Goal: Transaction & Acquisition: Purchase product/service

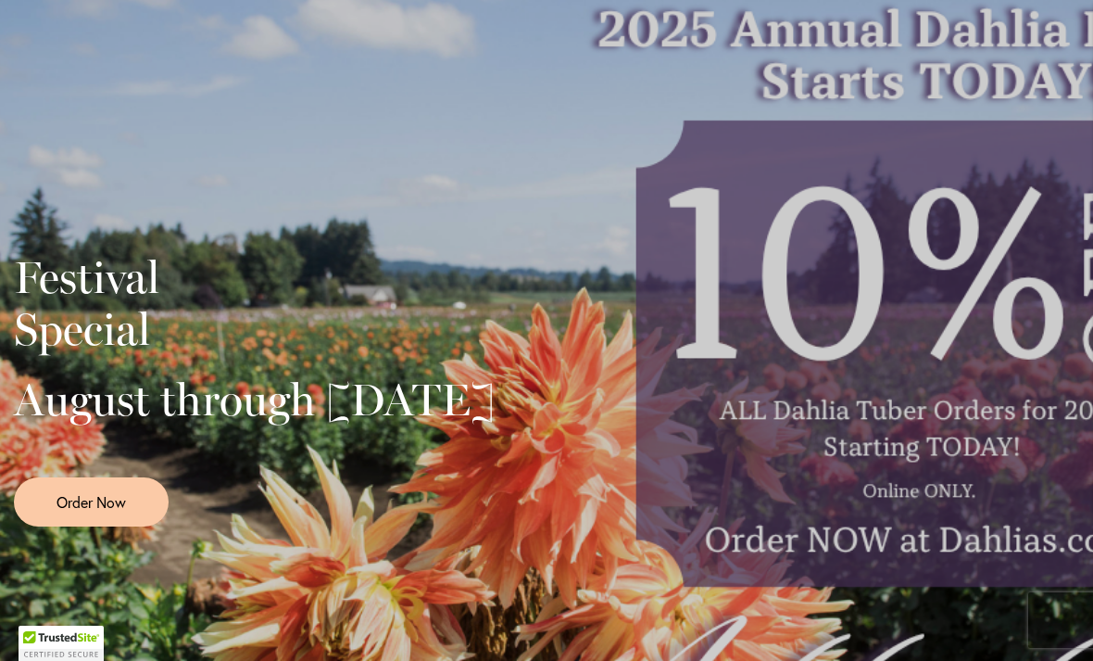
scroll to position [336, 0]
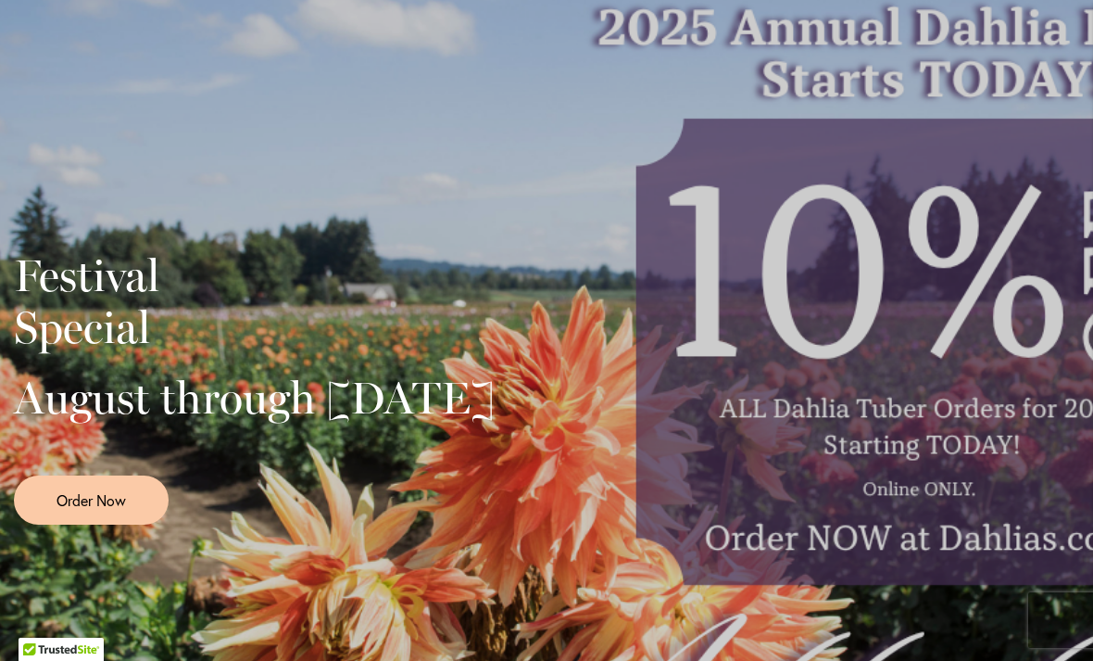
click at [1007, 498] on div "Festival Special August through September 28th Order Now" at bounding box center [546, 380] width 1065 height 463
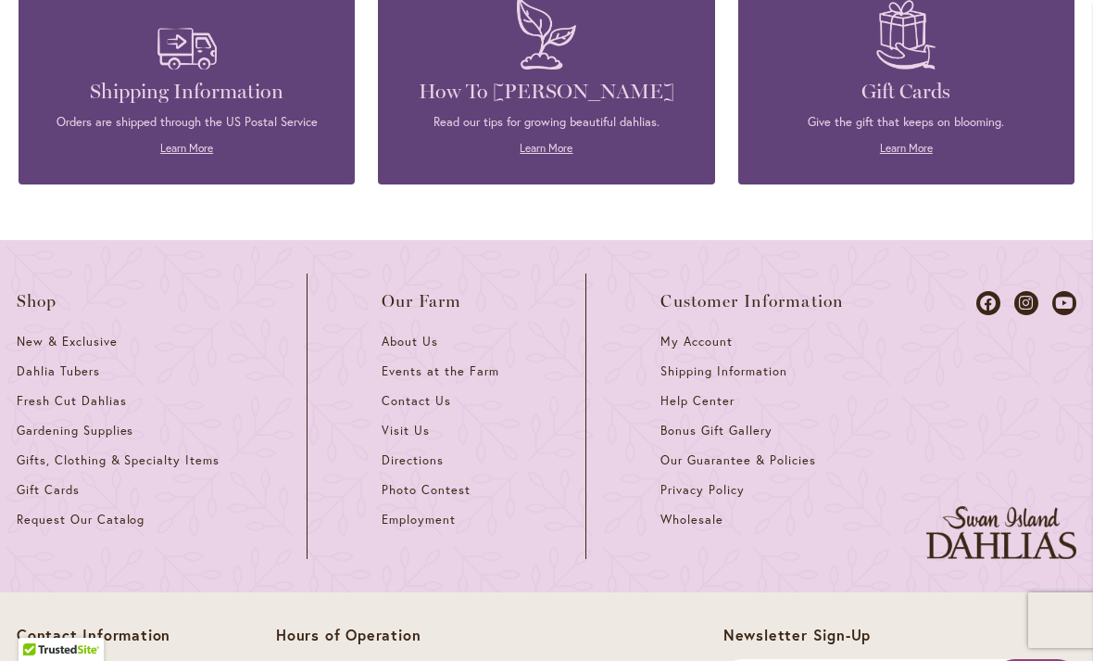
scroll to position [8099, 0]
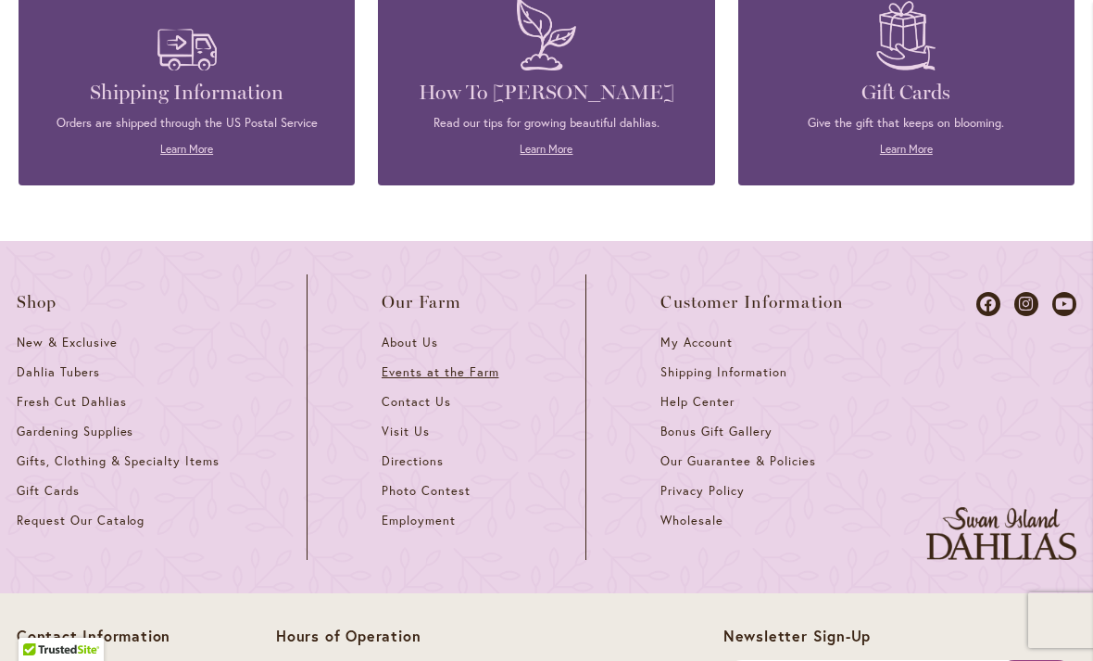
click at [476, 364] on link "Events at the Farm" at bounding box center [447, 379] width 130 height 30
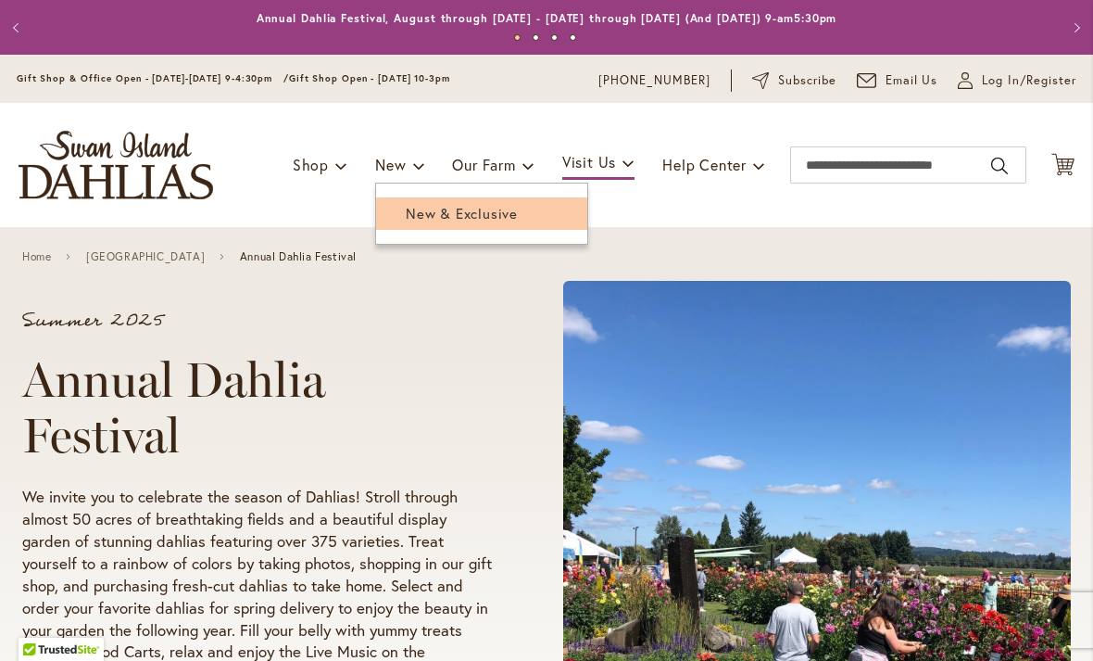
click at [475, 217] on span "New & Exclusive" at bounding box center [462, 213] width 112 height 19
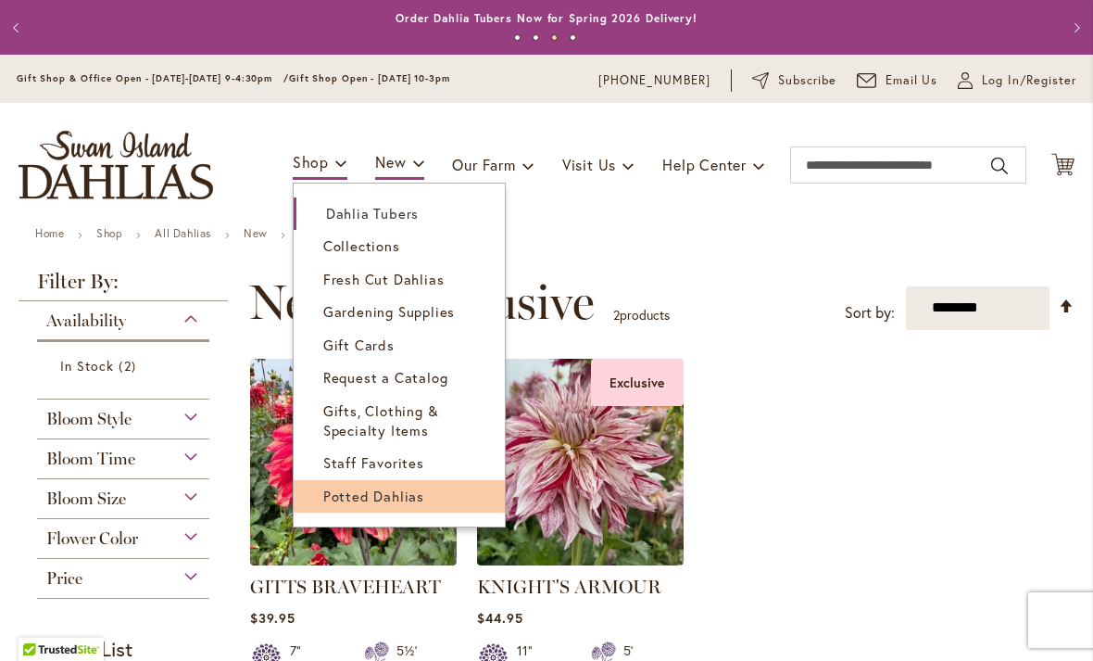
click at [409, 494] on span "Potted Dahlias" at bounding box center [373, 495] width 101 height 19
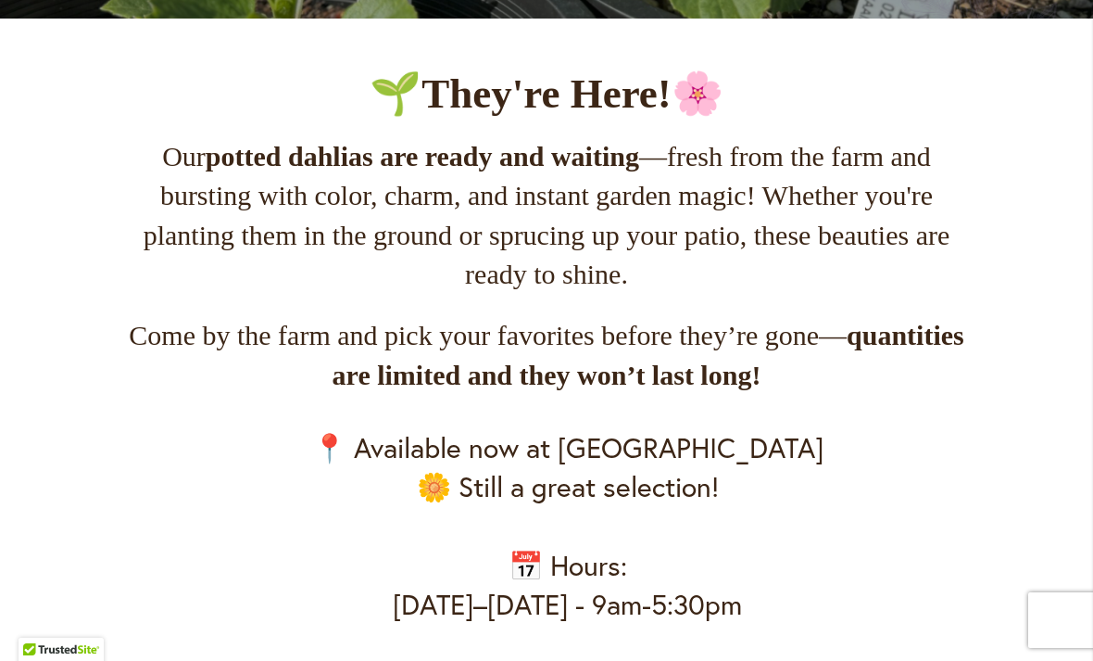
scroll to position [694, 0]
